Goal: Transaction & Acquisition: Subscribe to service/newsletter

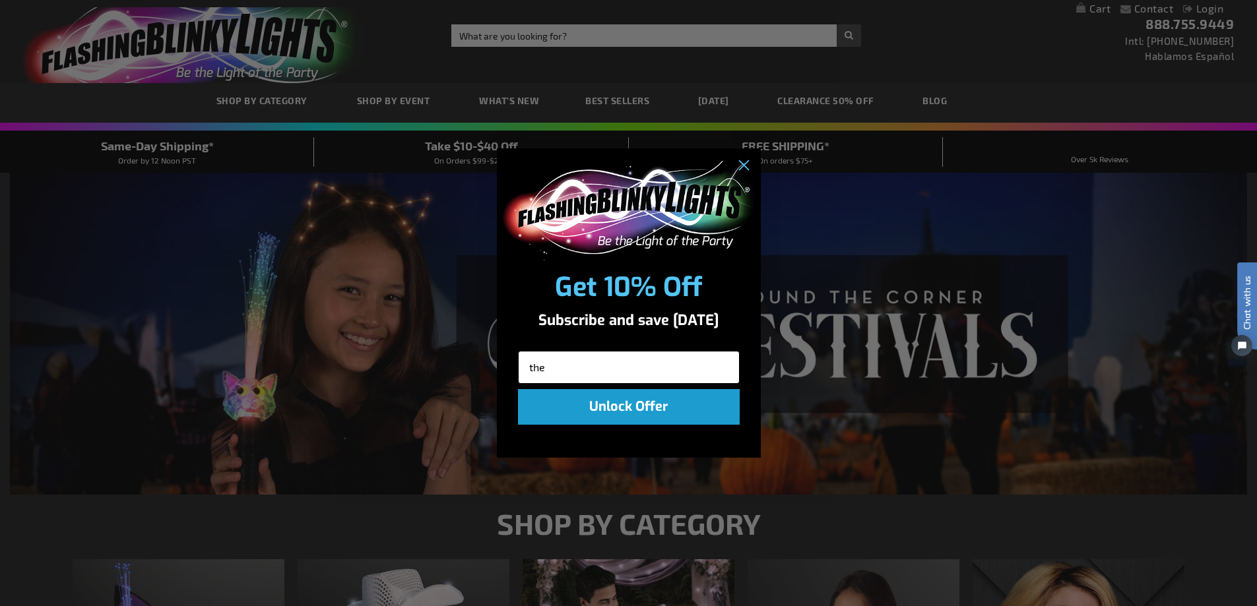
type input "[EMAIL_ADDRESS][DOMAIN_NAME]"
click at [634, 408] on button "Unlock Offer" at bounding box center [629, 407] width 222 height 36
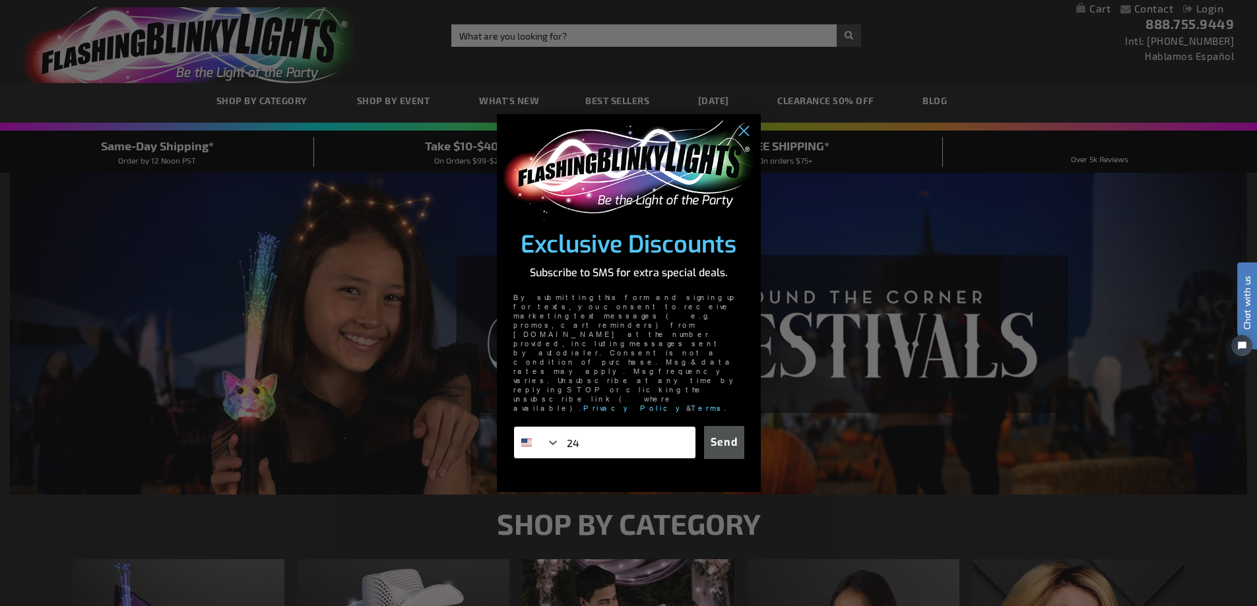
type input "[PHONE_NUMBER]"
click at [723, 426] on button "Send" at bounding box center [724, 442] width 40 height 33
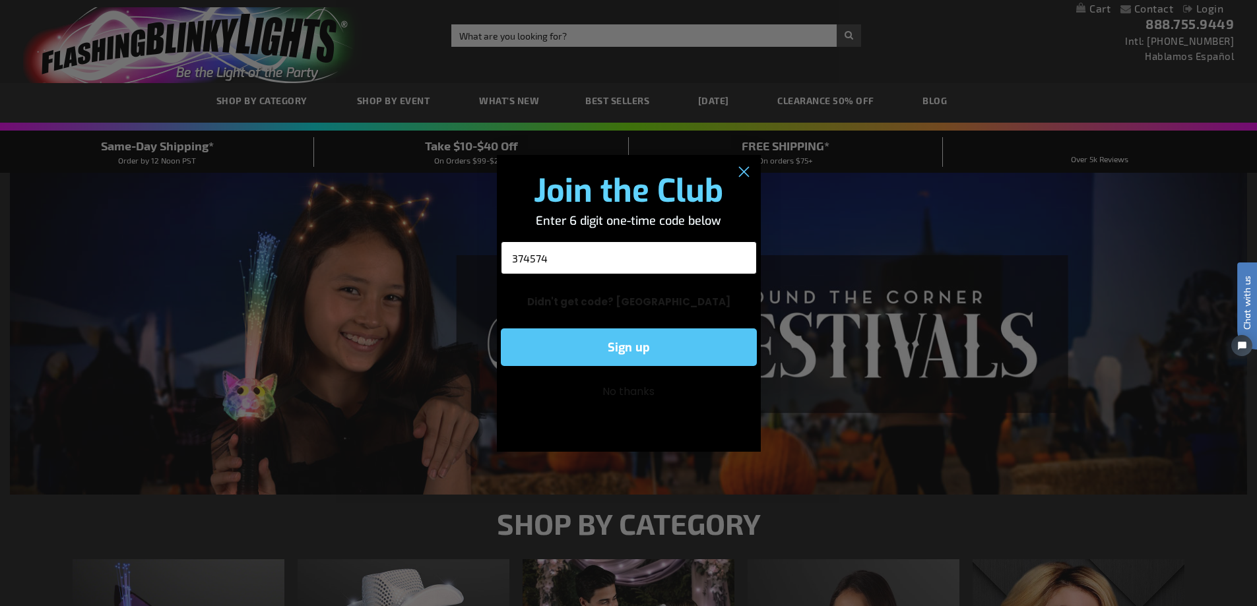
type input "374574"
click input "Submit" at bounding box center [0, 0] width 0 height 0
click at [636, 350] on button "Sign up" at bounding box center [629, 348] width 256 height 38
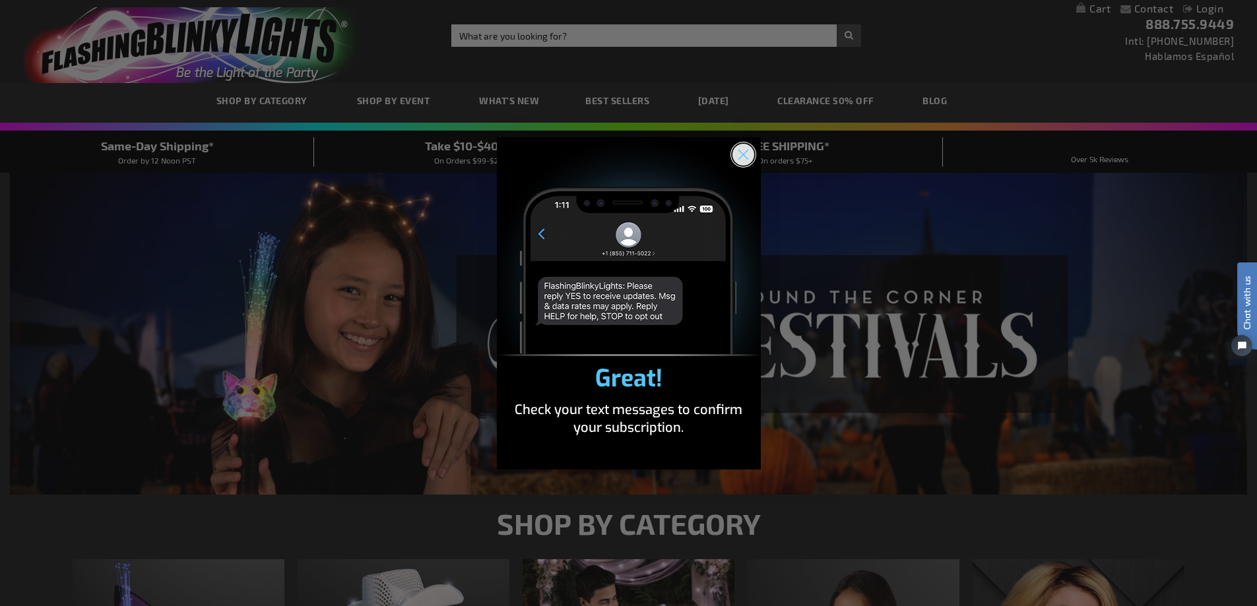
click at [741, 152] on circle "Close dialog" at bounding box center [743, 154] width 22 height 22
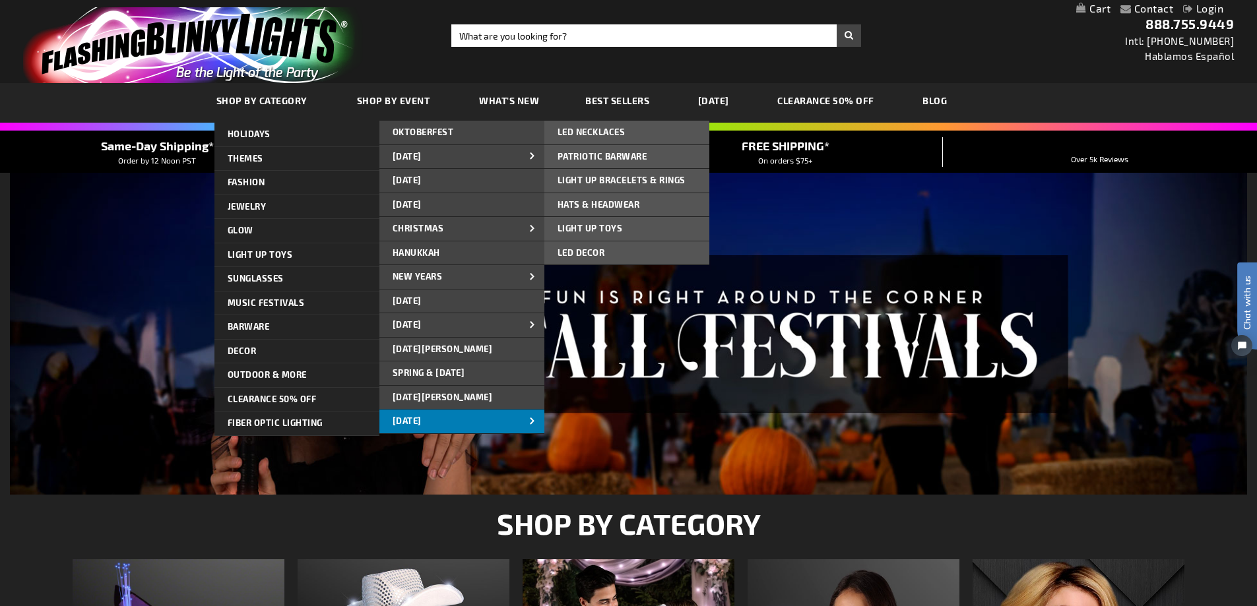
click at [510, 424] on link "[DATE]" at bounding box center [461, 422] width 165 height 24
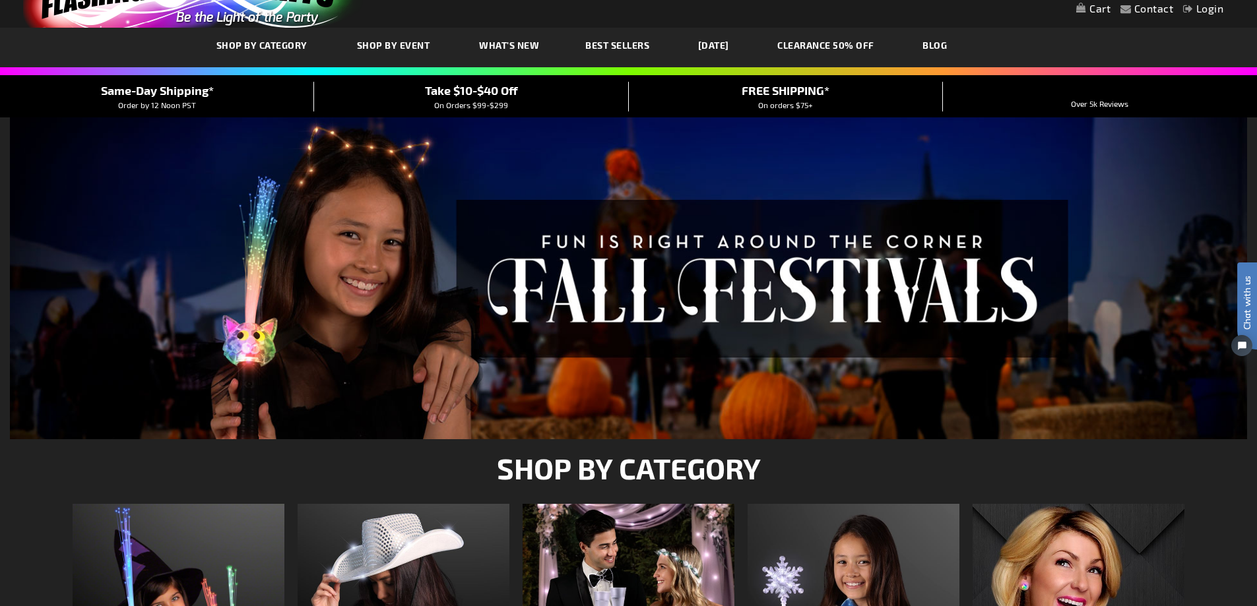
scroll to position [198, 0]
